Goal: Navigation & Orientation: Find specific page/section

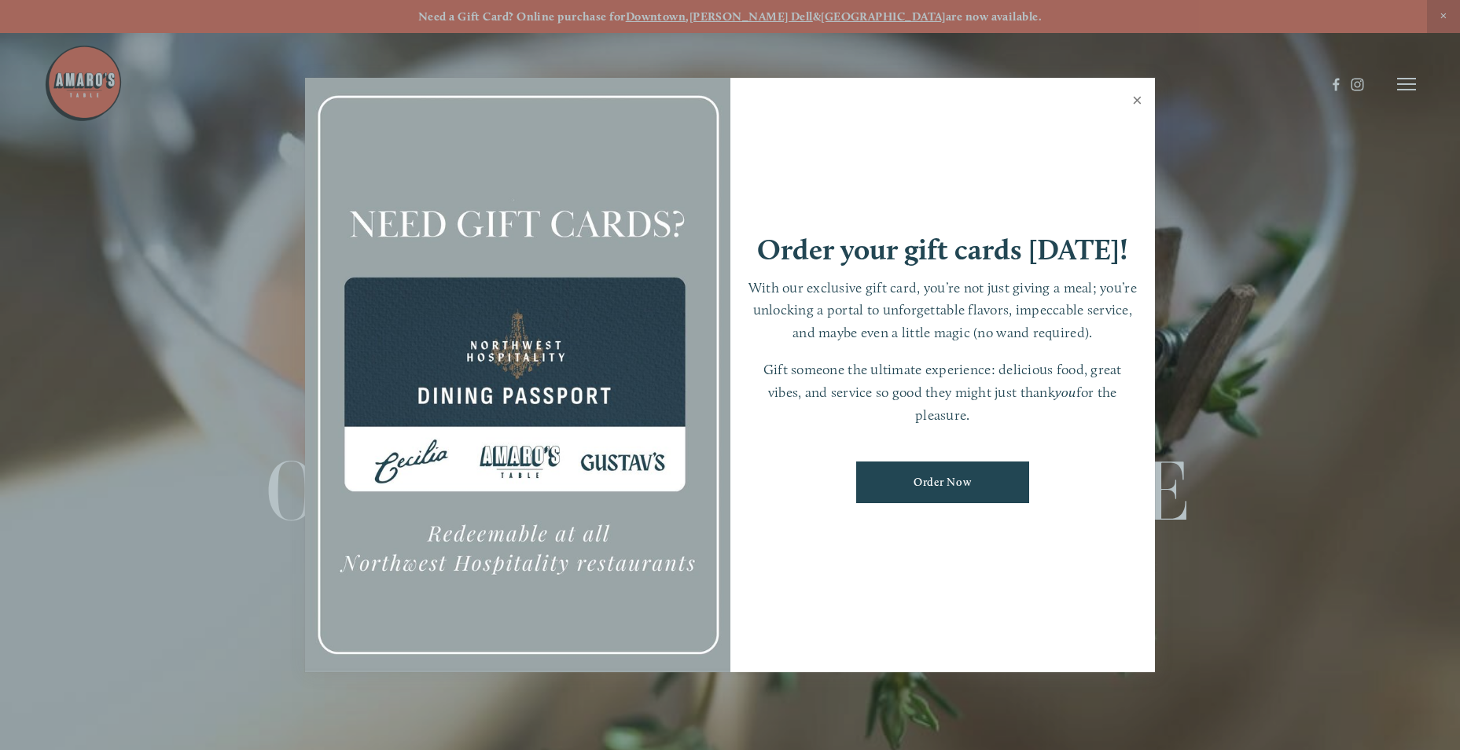
click at [1145, 94] on link "Close" at bounding box center [1137, 102] width 31 height 44
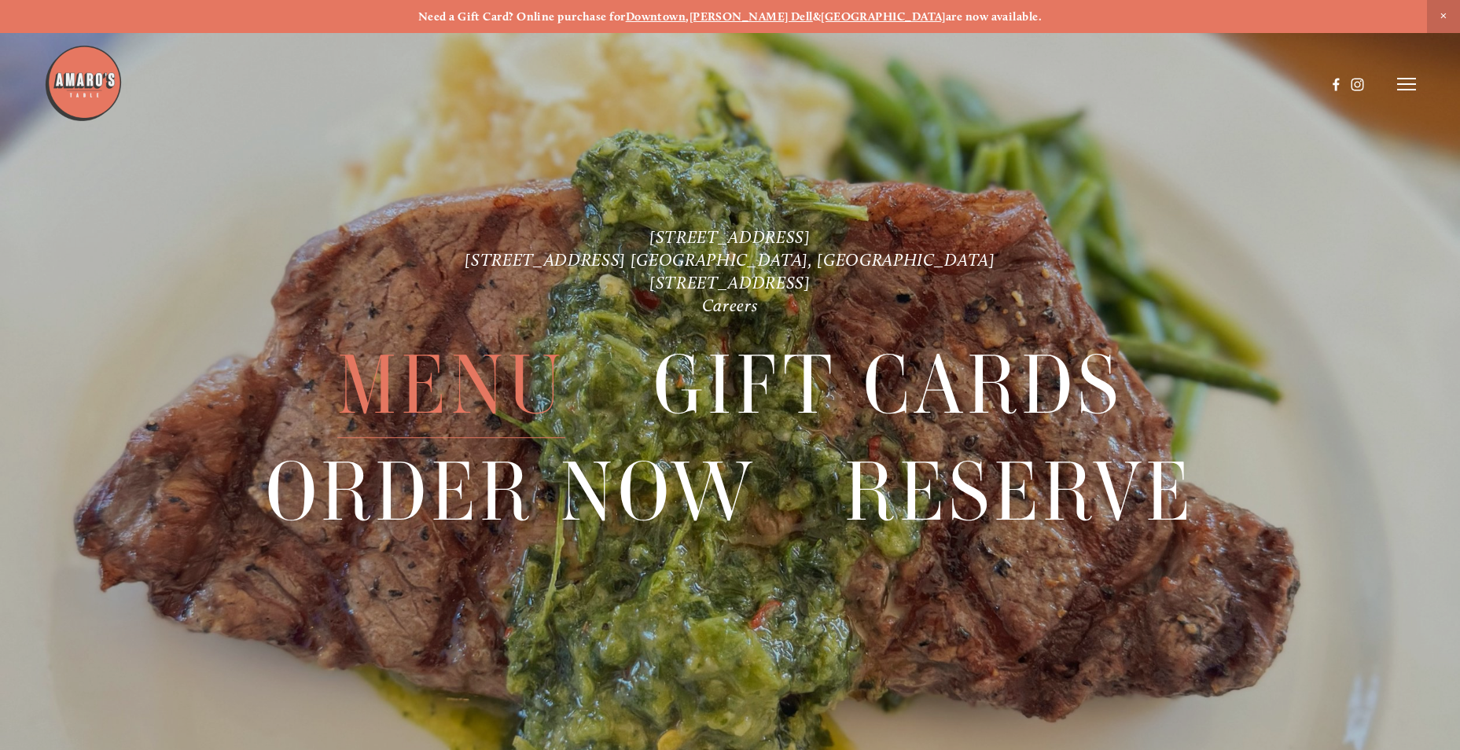
click at [491, 377] on span "Menu" at bounding box center [451, 384] width 228 height 105
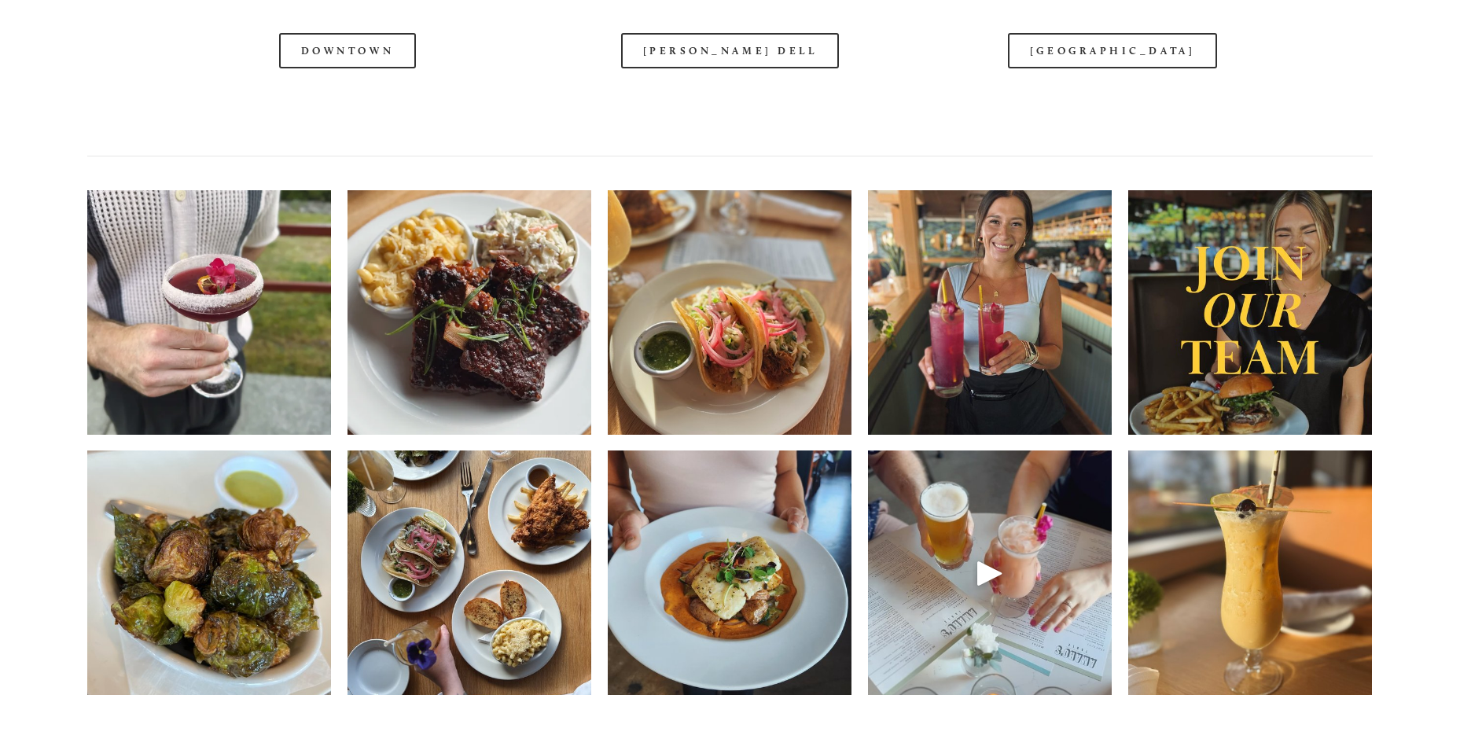
scroll to position [2437, 0]
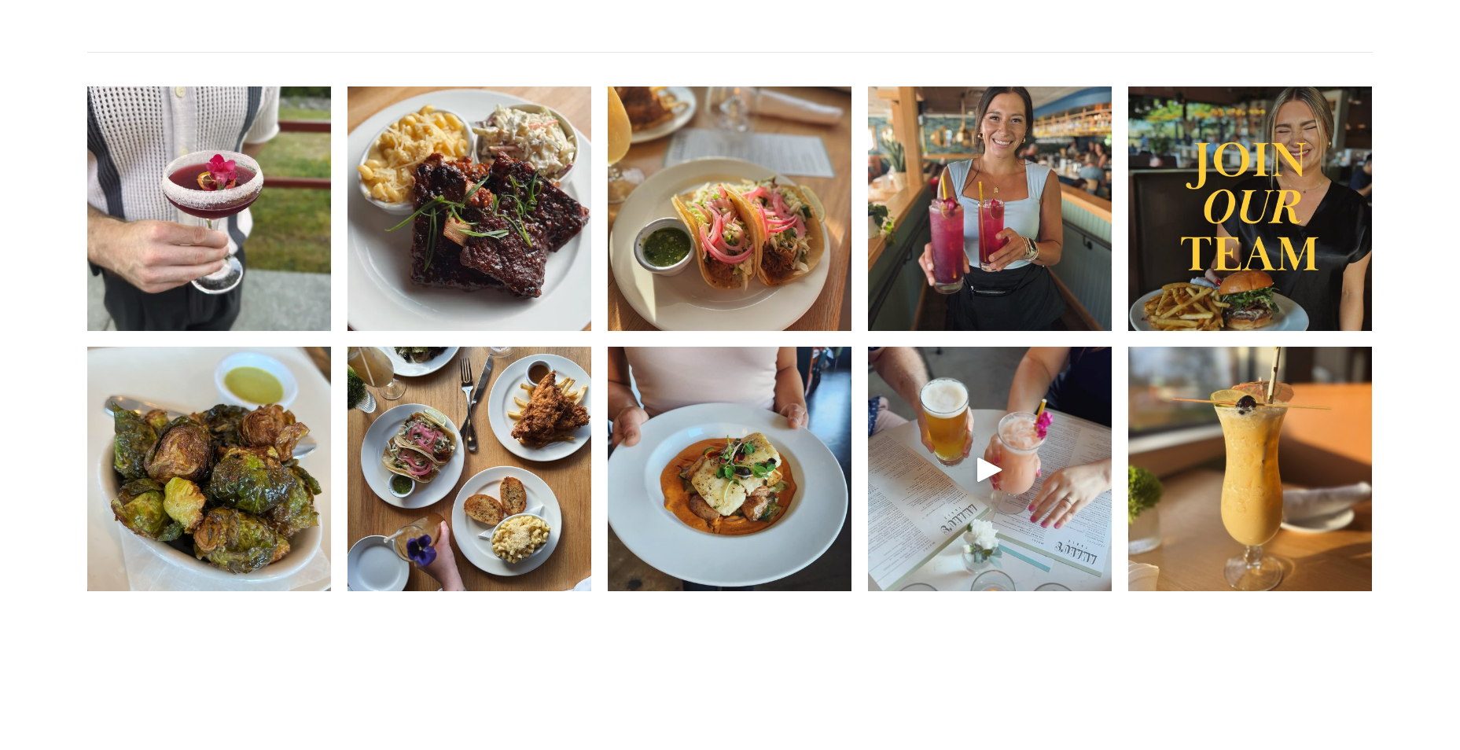
drag, startPoint x: 961, startPoint y: 393, endPoint x: 571, endPoint y: 77, distance: 501.2
click at [571, 77] on div at bounding box center [684, 45] width 1281 height 81
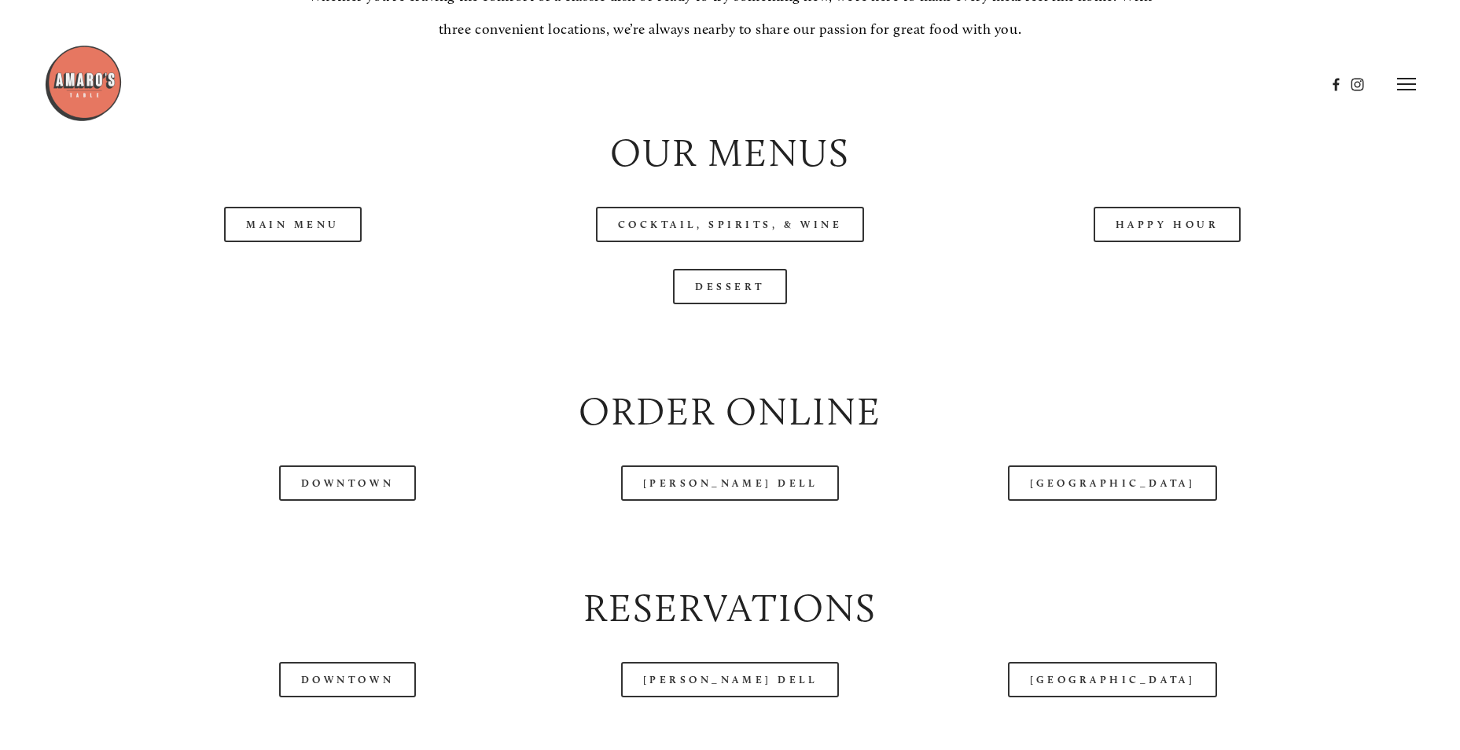
scroll to position [1651, 0]
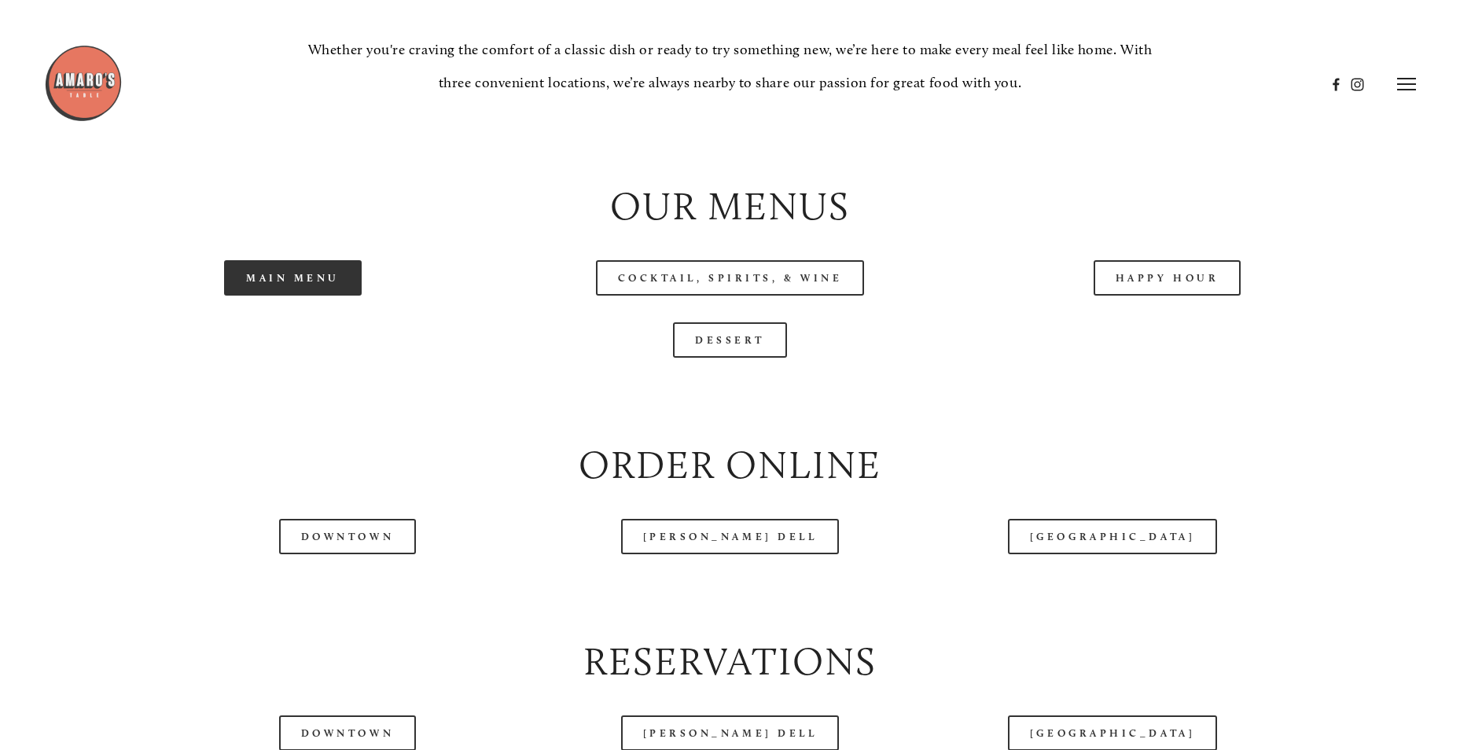
click at [291, 296] on link "Main Menu" at bounding box center [293, 277] width 138 height 35
